Goal: Book appointment/travel/reservation

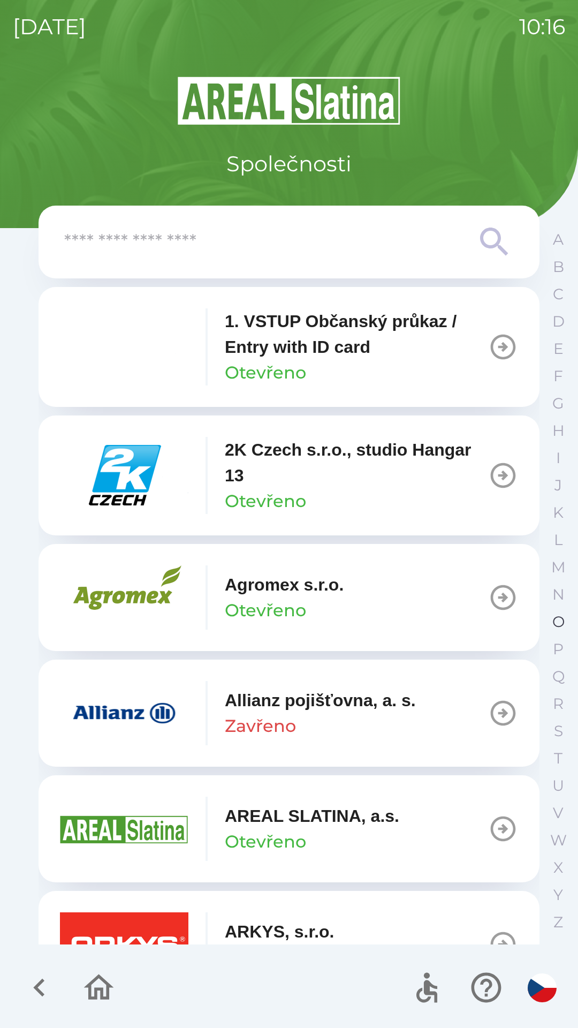
click at [554, 621] on p "O" at bounding box center [559, 622] width 12 height 19
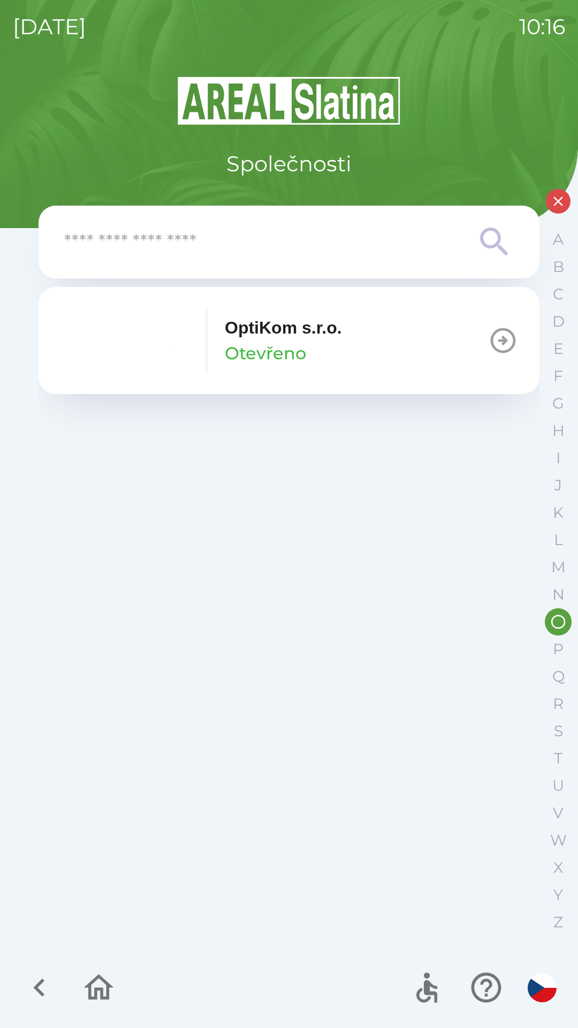
click at [426, 346] on button "OptiKom s.r.o. Otevřeno" at bounding box center [289, 340] width 501 height 107
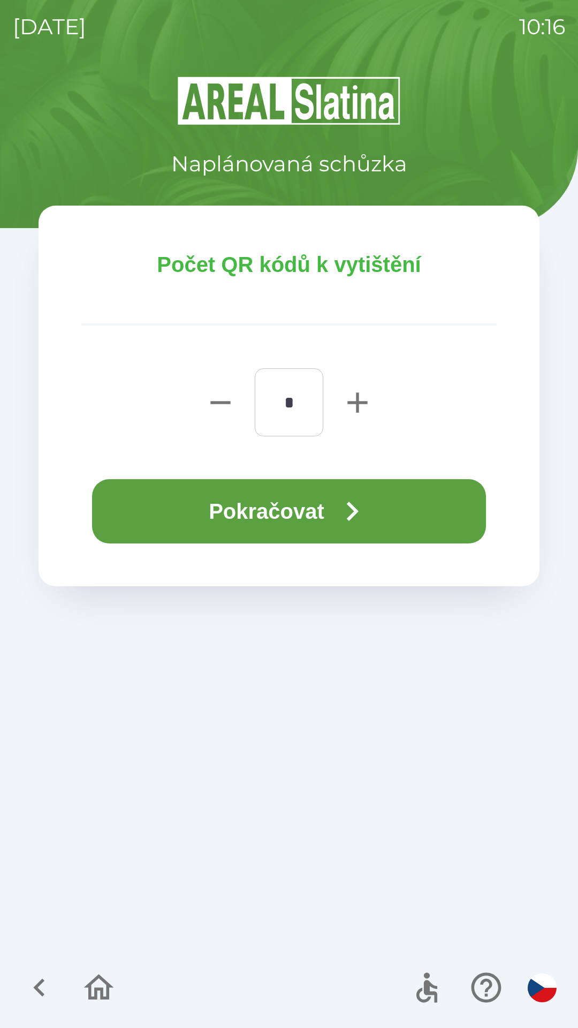
click at [350, 396] on icon "button" at bounding box center [358, 403] width 34 height 34
type input "*"
click at [337, 501] on icon "button" at bounding box center [352, 511] width 39 height 39
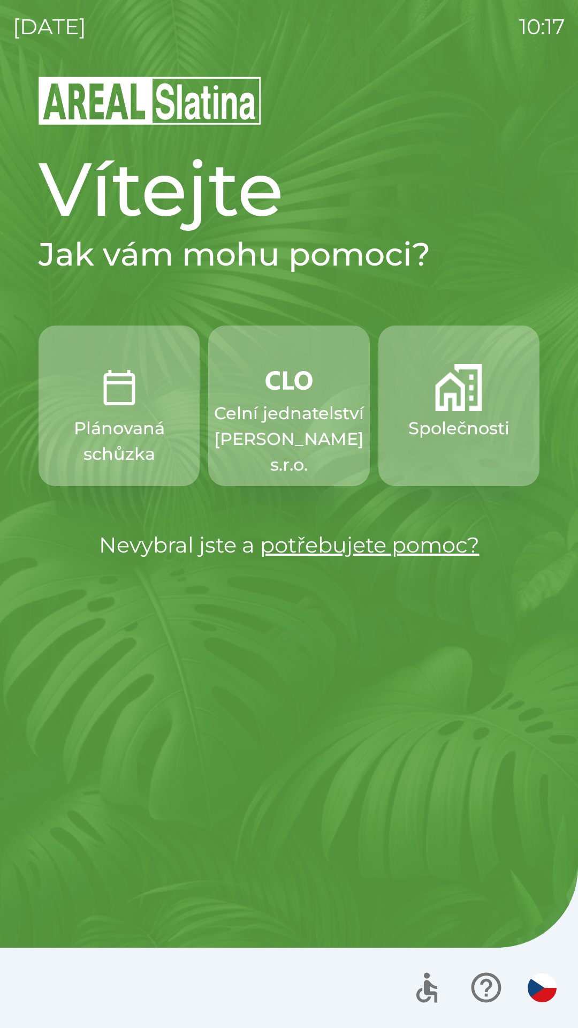
click at [303, 427] on p "Celní jednatelství [PERSON_NAME] s.r.o." at bounding box center [289, 439] width 150 height 77
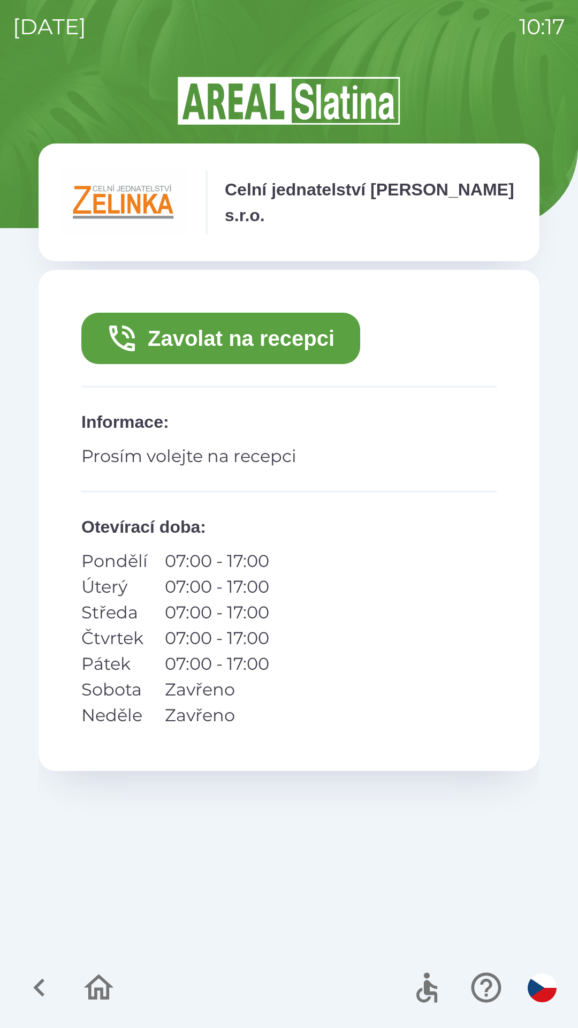
click at [238, 338] on button "Zavolat na recepci" at bounding box center [220, 338] width 279 height 51
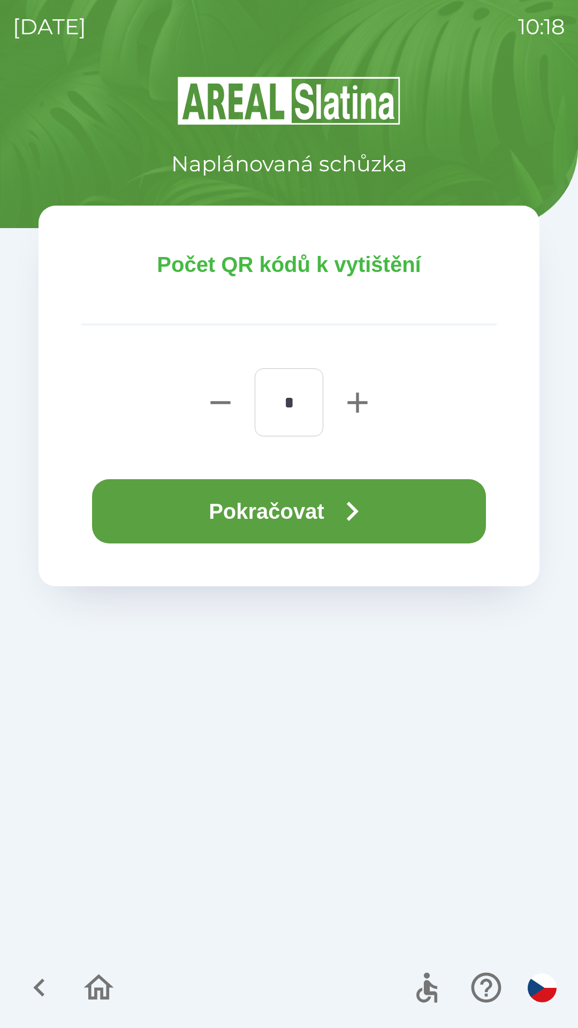
click at [332, 500] on button "Pokračovat" at bounding box center [289, 511] width 394 height 64
